Goal: Task Accomplishment & Management: Manage account settings

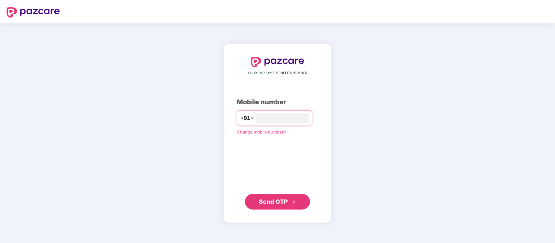
type input "**********"
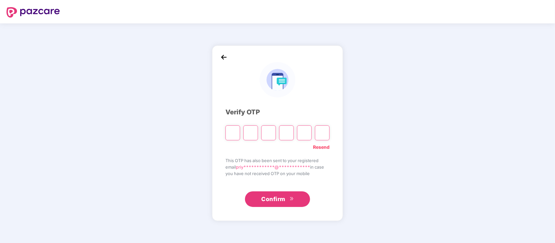
type input "*"
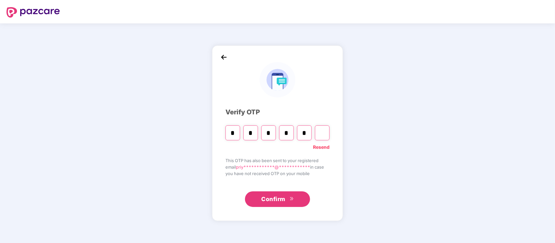
type input "*"
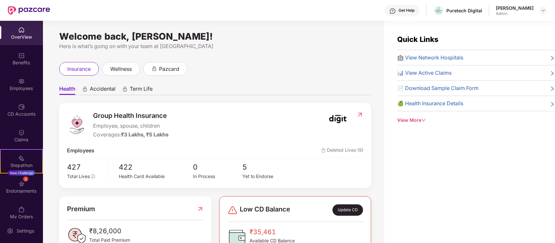
click at [28, 25] on div "OverView" at bounding box center [21, 33] width 43 height 24
click at [409, 121] on div "View More" at bounding box center [476, 120] width 158 height 7
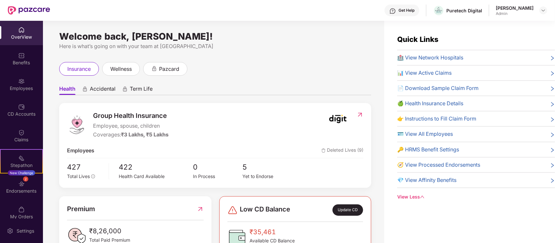
click at [543, 133] on div "🪪 View All Employees" at bounding box center [476, 134] width 158 height 8
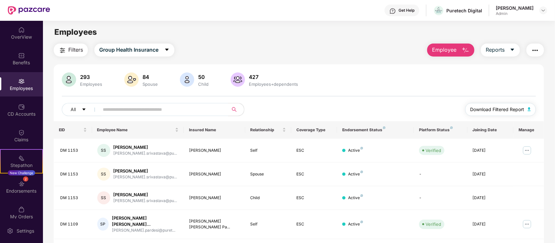
click at [525, 107] on button "Download Filtered Report" at bounding box center [500, 109] width 71 height 13
click at [497, 49] on span "Reports" at bounding box center [495, 50] width 19 height 8
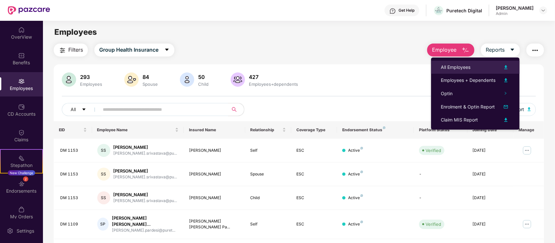
click at [507, 64] on img at bounding box center [506, 67] width 8 height 8
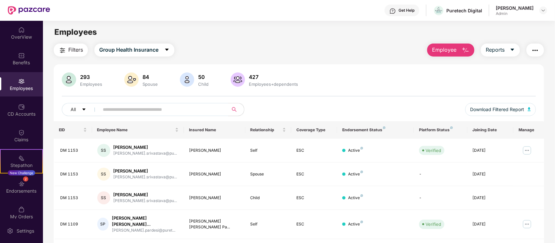
click at [469, 44] on button "Employee" at bounding box center [450, 50] width 47 height 13
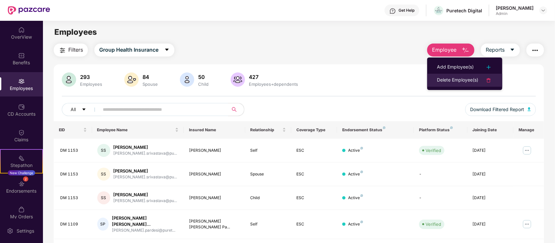
click at [471, 75] on li "Delete Employee(s)" at bounding box center [464, 80] width 75 height 13
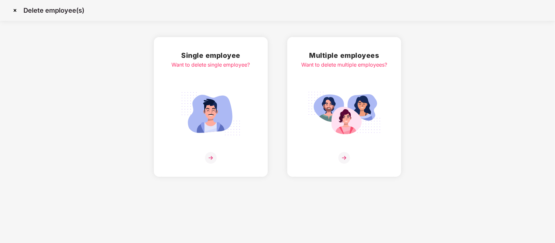
click at [337, 158] on div at bounding box center [344, 158] width 86 height 12
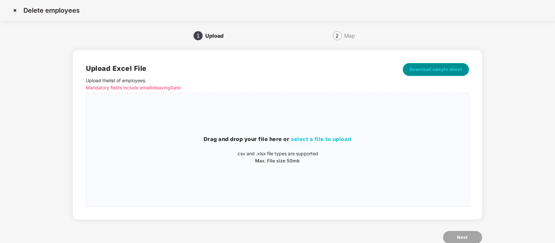
click at [428, 71] on span "Download sample sheet" at bounding box center [436, 69] width 53 height 7
click at [17, 10] on img at bounding box center [15, 10] width 10 height 10
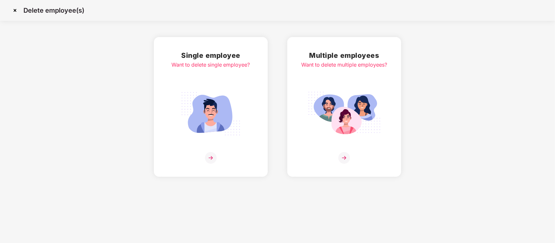
click at [15, 10] on img at bounding box center [15, 10] width 10 height 10
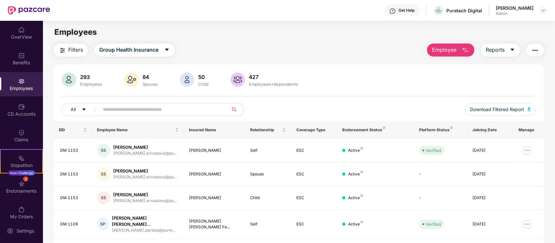
click at [462, 53] on img "button" at bounding box center [466, 51] width 8 height 8
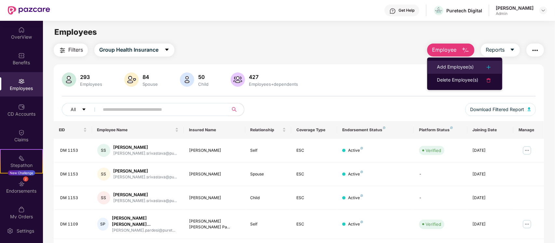
click at [484, 65] on div at bounding box center [485, 67] width 14 height 8
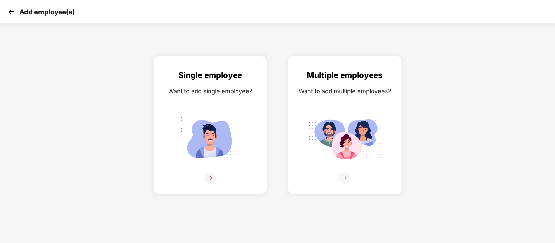
click at [353, 173] on div at bounding box center [345, 182] width 100 height 20
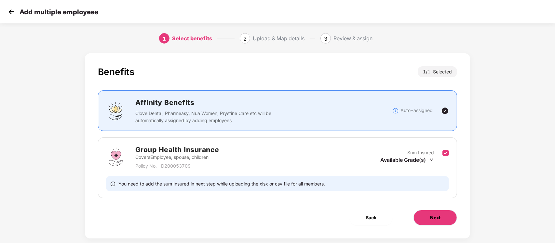
click at [427, 224] on button "Next" at bounding box center [435, 218] width 44 height 16
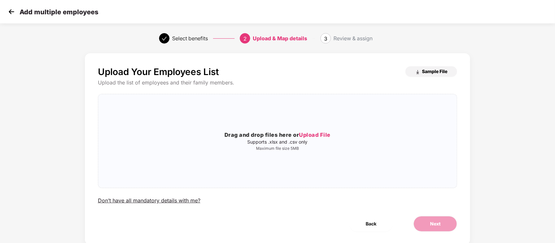
click at [437, 75] on button "Sample File" at bounding box center [431, 71] width 52 height 10
drag, startPoint x: 485, startPoint y: 41, endPoint x: 481, endPoint y: 37, distance: 5.5
click at [485, 41] on div "Select benefits 2 Upload & Map details 3 Review & assign" at bounding box center [277, 38] width 555 height 23
